Goal: Information Seeking & Learning: Learn about a topic

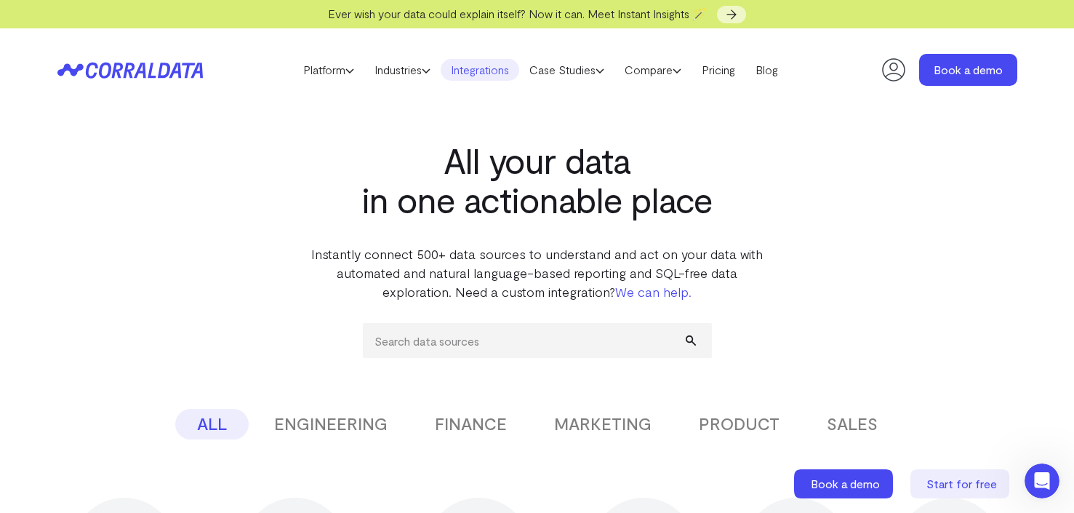
drag, startPoint x: 463, startPoint y: 265, endPoint x: 475, endPoint y: 295, distance: 32.0
click at [475, 295] on p "Instantly connect 500+ data sources to understand and act on your data with aut…" at bounding box center [537, 272] width 458 height 57
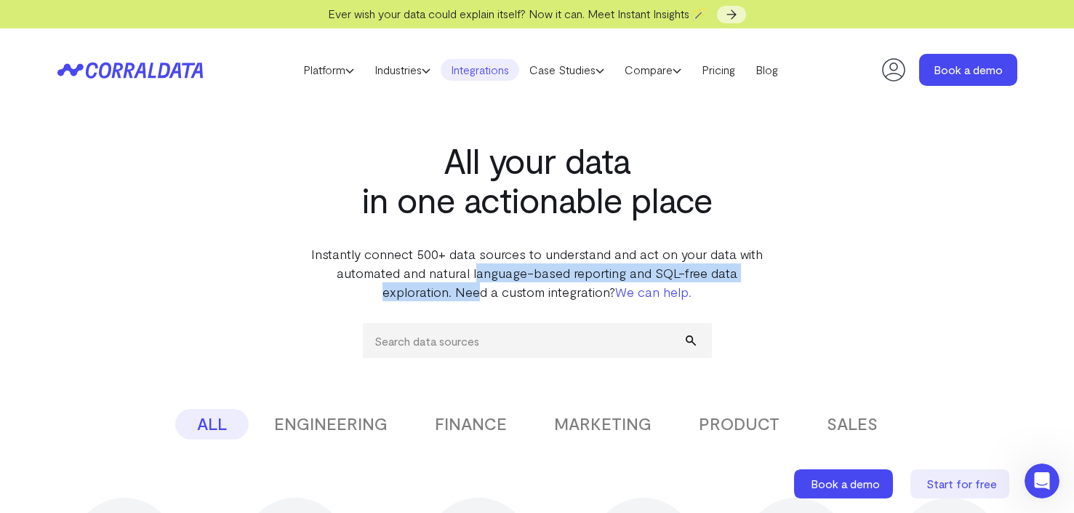
drag, startPoint x: 475, startPoint y: 295, endPoint x: 480, endPoint y: 269, distance: 26.0
click at [480, 269] on p "Instantly connect 500+ data sources to understand and act on your data with aut…" at bounding box center [537, 272] width 458 height 57
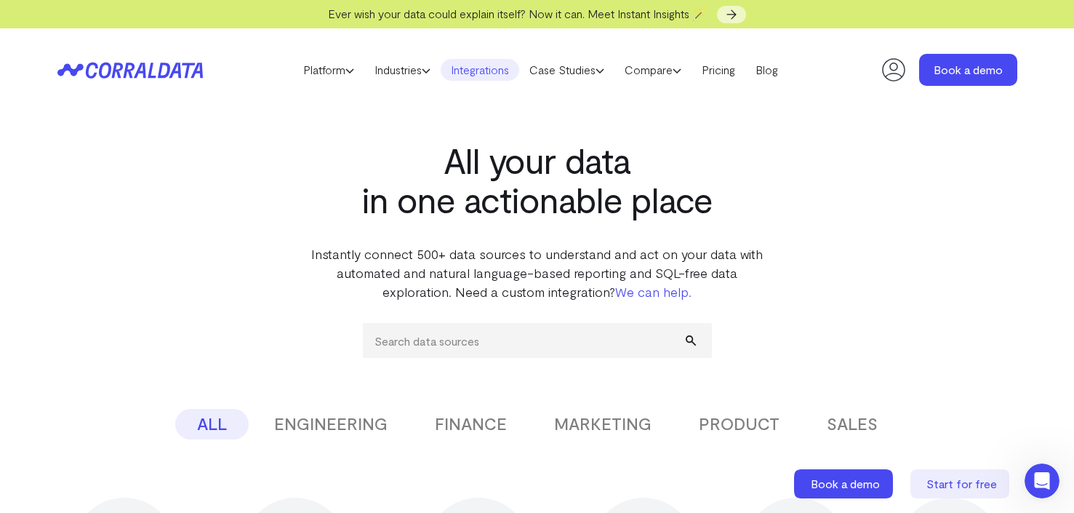
click at [479, 269] on p "Instantly connect 500+ data sources to understand and act on your data with aut…" at bounding box center [537, 272] width 458 height 57
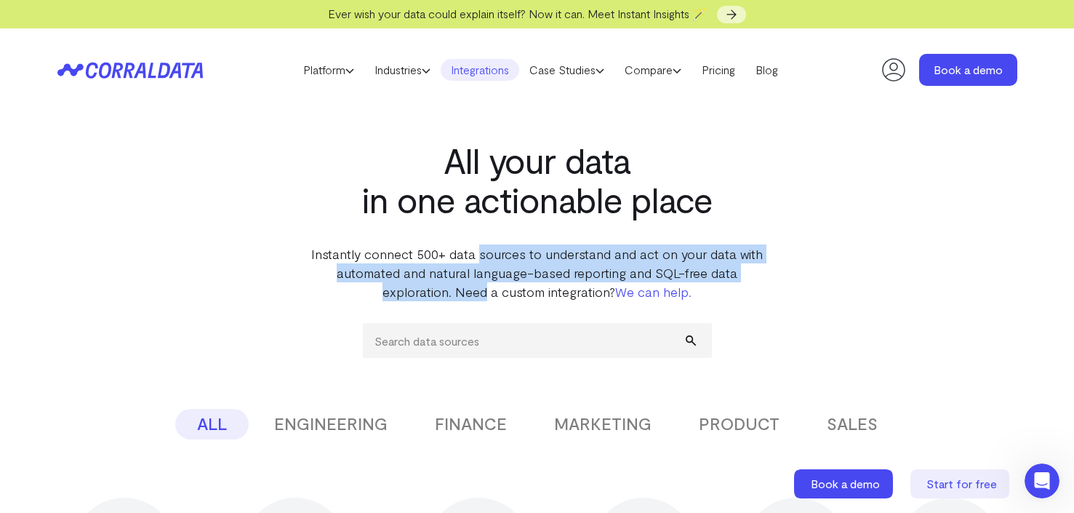
drag, startPoint x: 480, startPoint y: 263, endPoint x: 484, endPoint y: 289, distance: 25.7
click at [484, 289] on p "Instantly connect 500+ data sources to understand and act on your data with aut…" at bounding box center [537, 272] width 458 height 57
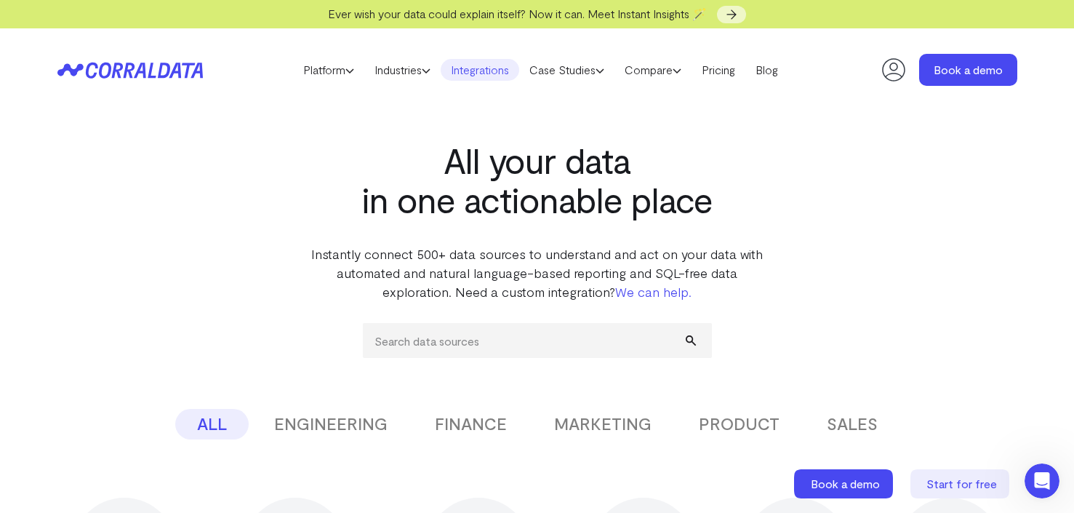
click at [485, 284] on p "Instantly connect 500+ data sources to understand and act on your data with aut…" at bounding box center [537, 272] width 458 height 57
click at [716, 71] on link "Pricing" at bounding box center [719, 70] width 54 height 22
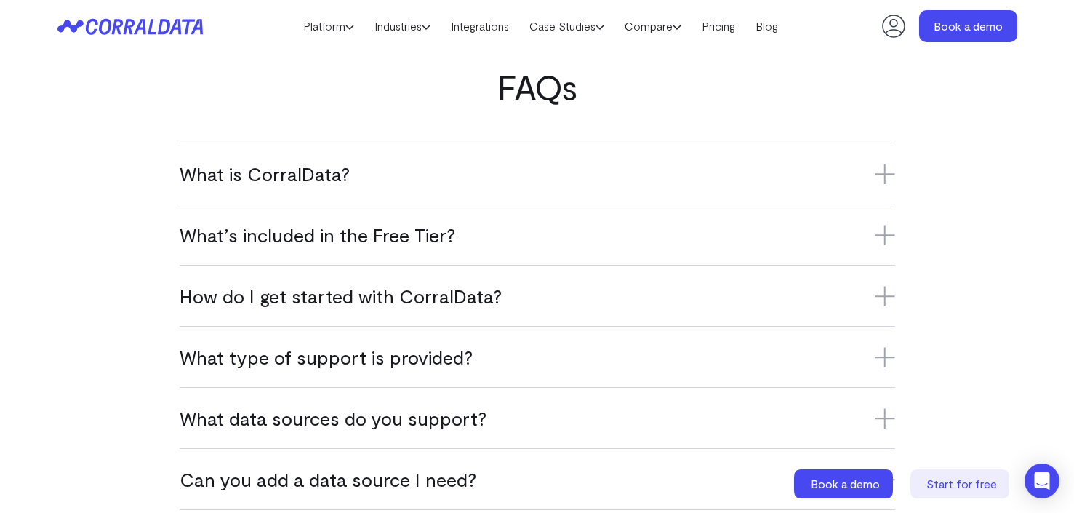
scroll to position [873, 0]
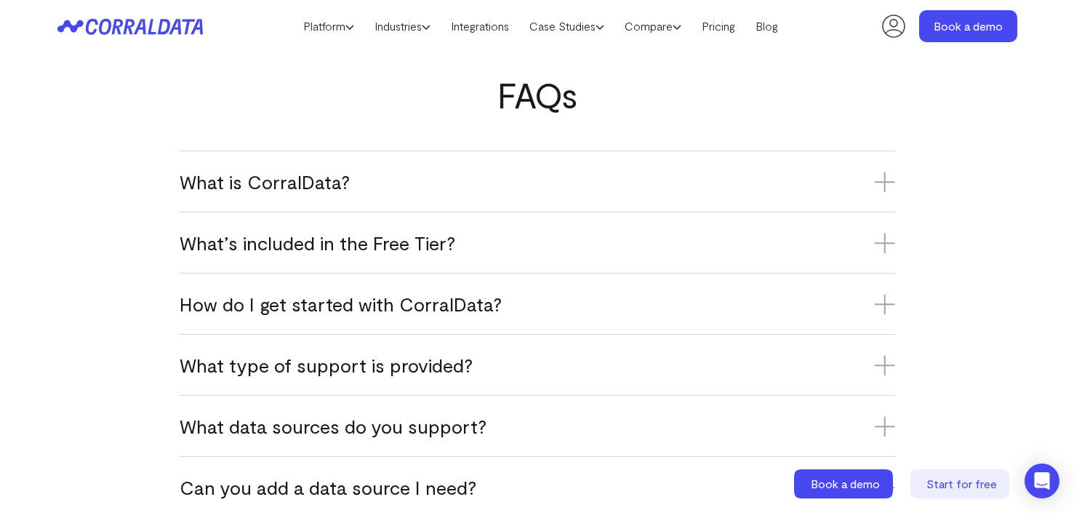
click at [403, 187] on h3 "What is CorralData?" at bounding box center [538, 181] width 716 height 24
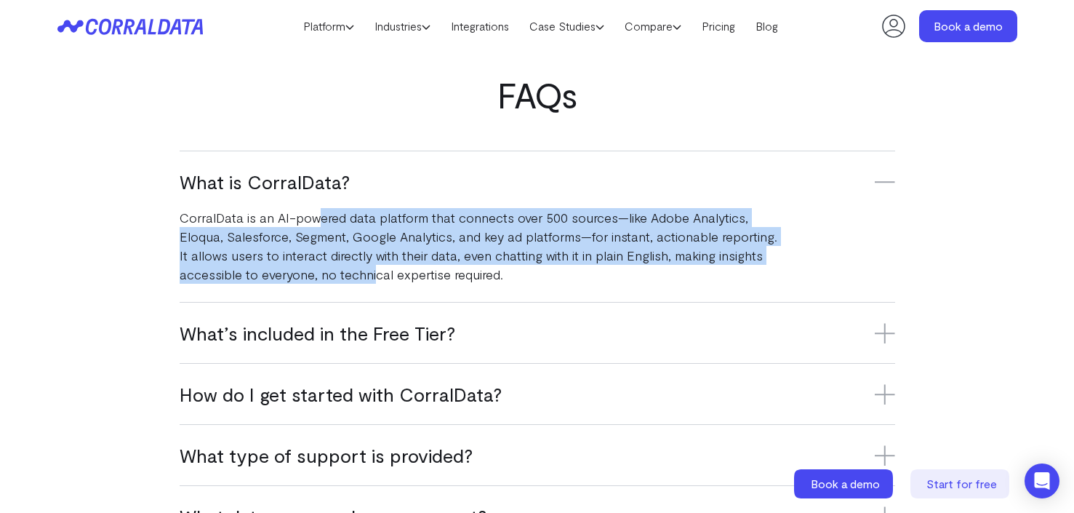
drag, startPoint x: 322, startPoint y: 223, endPoint x: 375, endPoint y: 282, distance: 78.8
click at [375, 282] on p "CorralData is an AI-powered data platform that connects over 500 sources—like A…" at bounding box center [479, 246] width 599 height 76
drag, startPoint x: 373, startPoint y: 275, endPoint x: 356, endPoint y: 217, distance: 60.8
click at [356, 217] on p "CorralData is an AI-powered data platform that connects over 500 sources—like A…" at bounding box center [479, 246] width 599 height 76
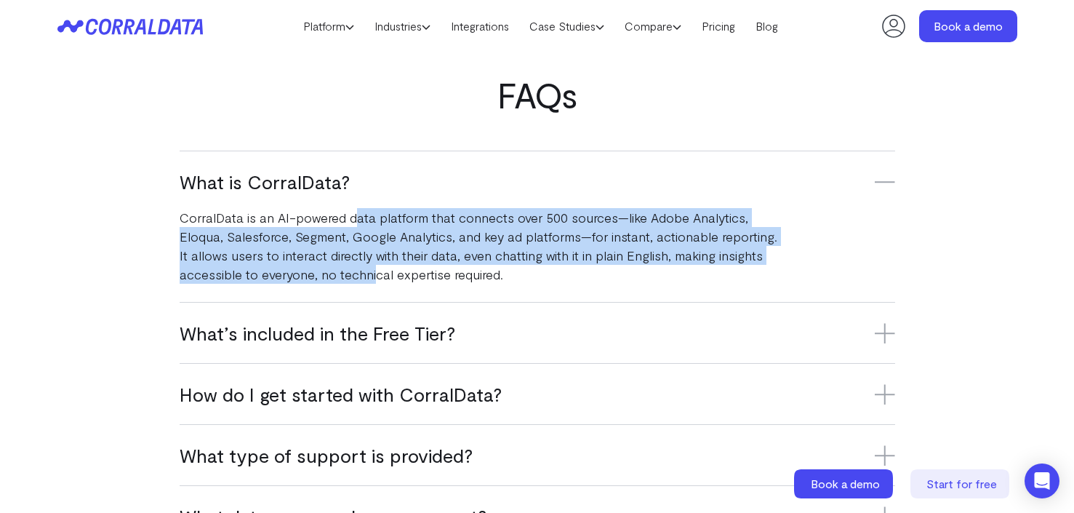
click at [356, 217] on p "CorralData is an AI-powered data platform that connects over 500 sources—like A…" at bounding box center [479, 246] width 599 height 76
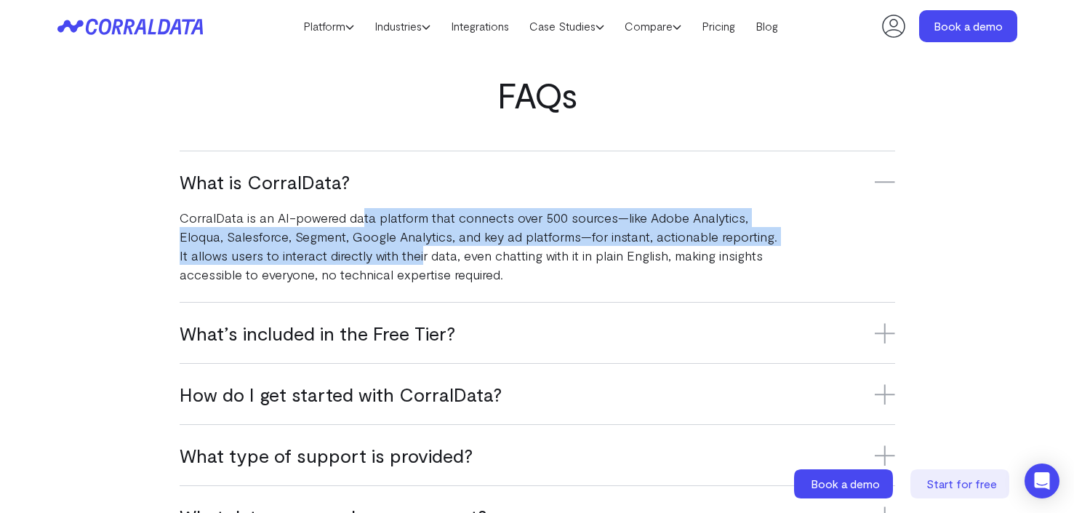
drag, startPoint x: 364, startPoint y: 217, endPoint x: 421, endPoint y: 254, distance: 68.0
click at [421, 254] on p "CorralData is an AI-powered data platform that connects over 500 sources—like A…" at bounding box center [479, 246] width 599 height 76
click at [407, 257] on p "CorralData is an AI-powered data platform that connects over 500 sources—like A…" at bounding box center [479, 246] width 599 height 76
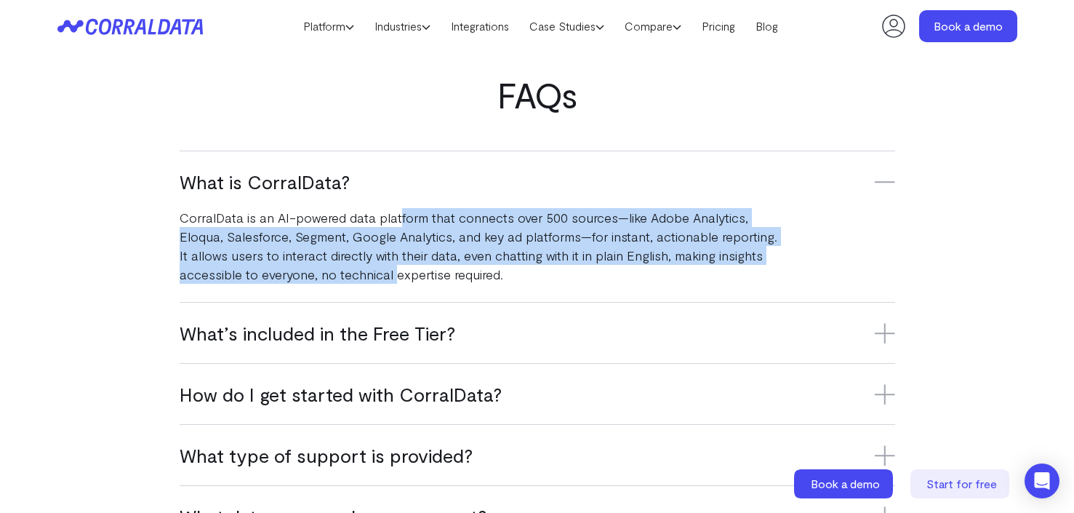
drag, startPoint x: 397, startPoint y: 223, endPoint x: 397, endPoint y: 269, distance: 46.6
click at [397, 269] on p "CorralData is an AI-powered data platform that connects over 500 sources—like A…" at bounding box center [479, 246] width 599 height 76
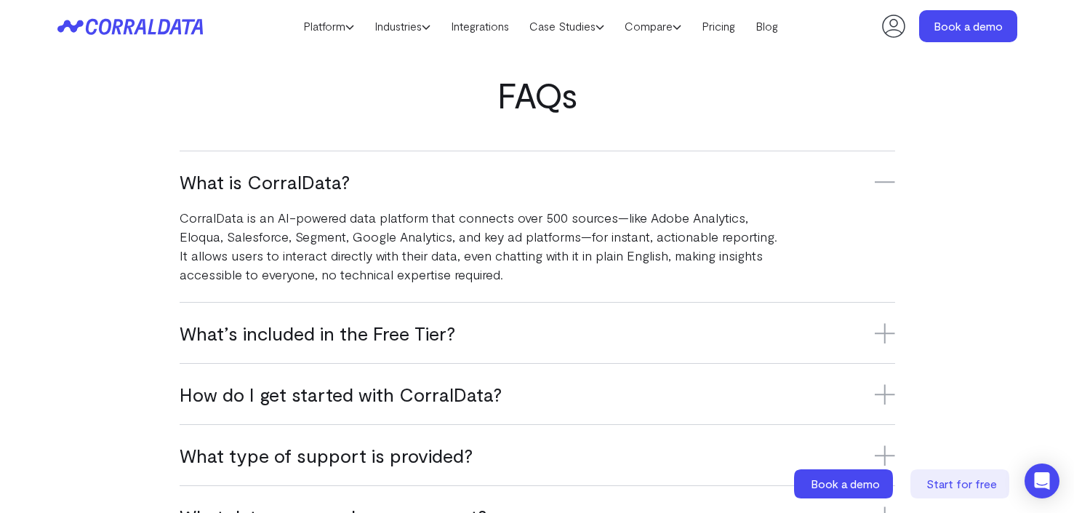
click at [393, 270] on p "CorralData is an AI-powered data platform that connects over 500 sources—like A…" at bounding box center [479, 246] width 599 height 76
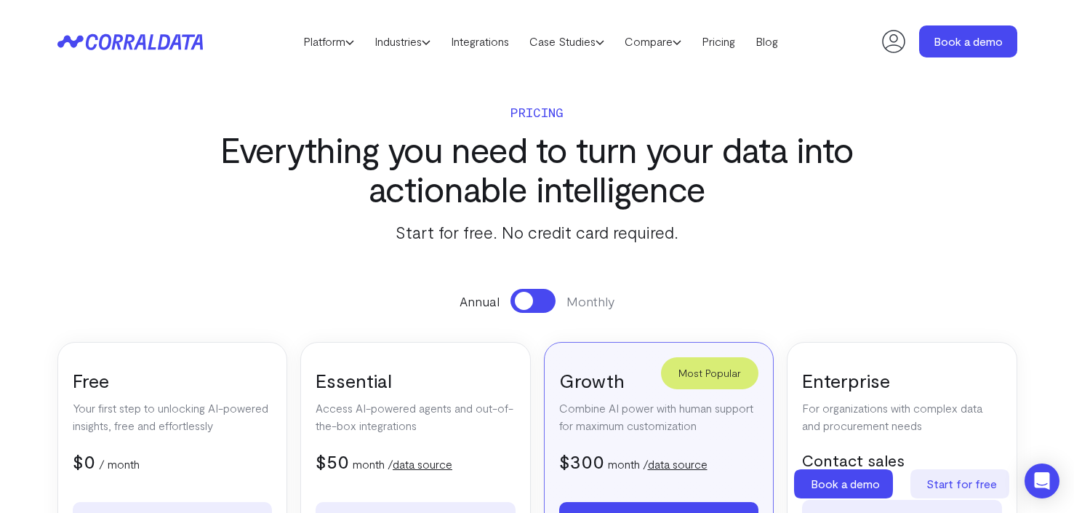
scroll to position [0, 0]
